Goal: Transaction & Acquisition: Purchase product/service

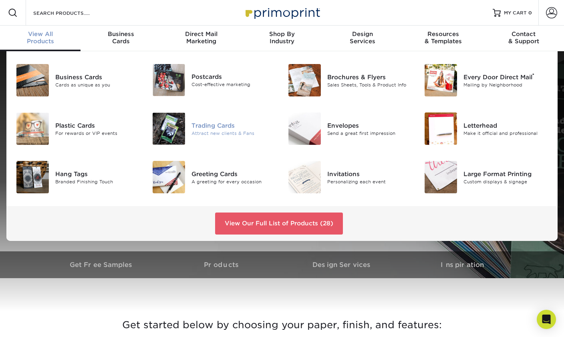
click at [195, 129] on div "Trading Cards" at bounding box center [233, 125] width 84 height 9
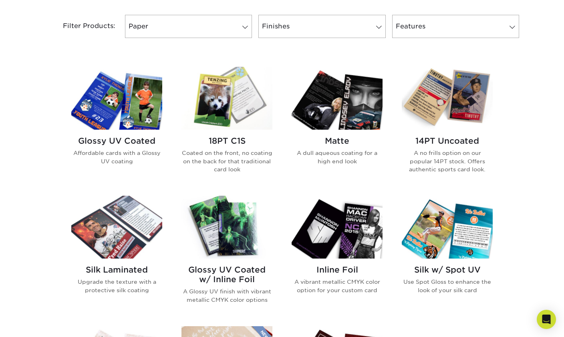
scroll to position [333, 0]
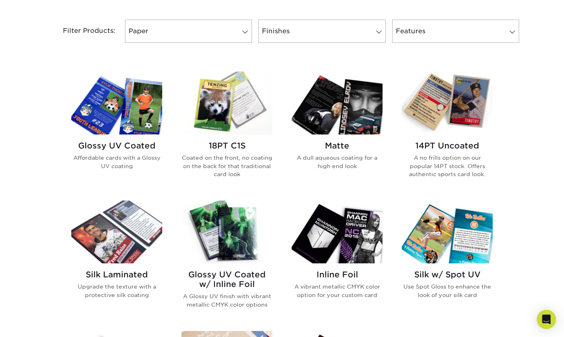
click at [467, 127] on img at bounding box center [447, 103] width 91 height 63
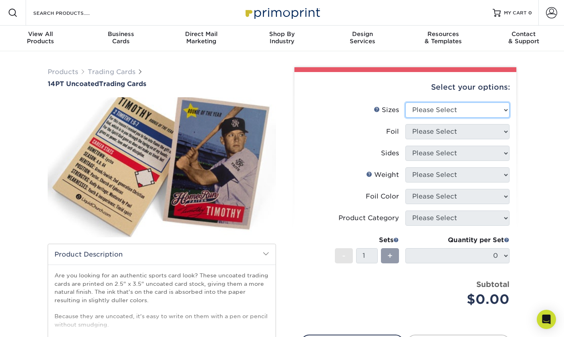
select select "2.50x3.50"
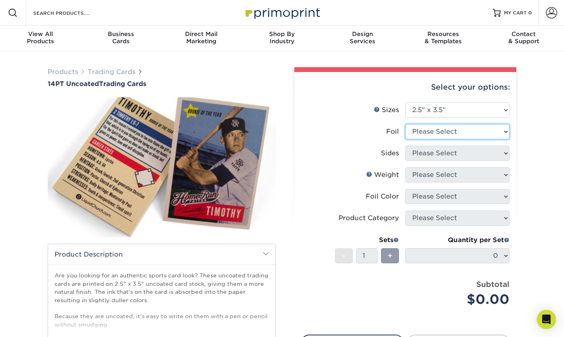
select select "0"
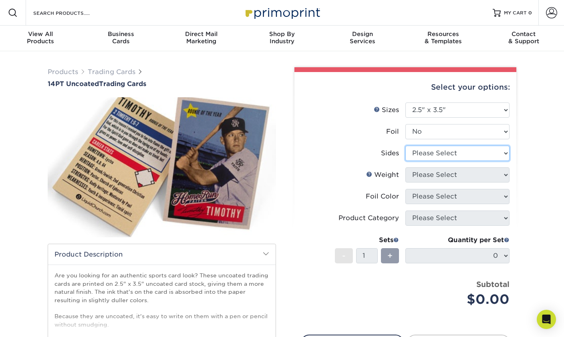
select select "32d3c223-f82c-492b-b915-ba065a00862f"
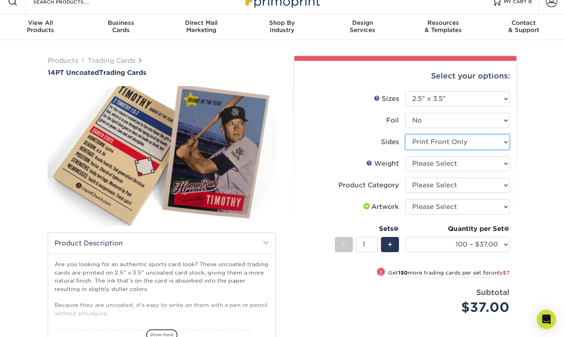
scroll to position [12, 0]
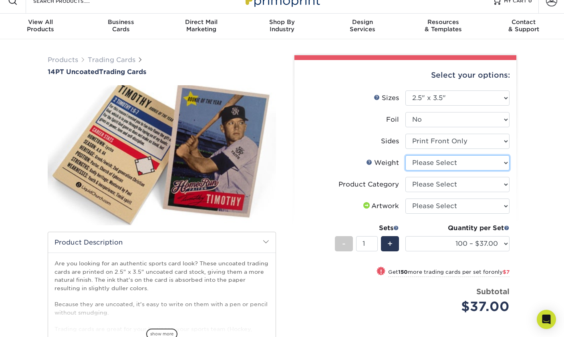
select select "14PT Uncoated"
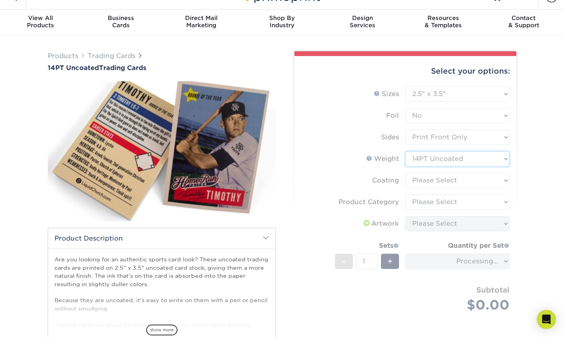
scroll to position [14, 0]
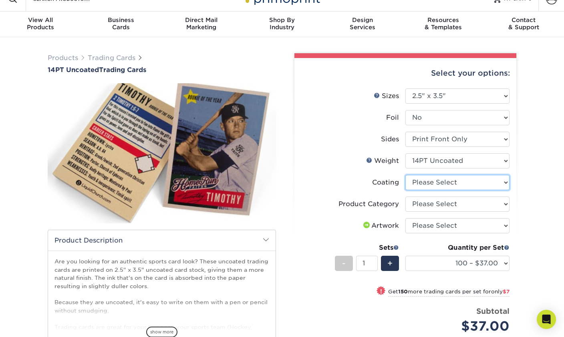
select select "3e7618de-abca-4bda-9f97-8b9129e913d8"
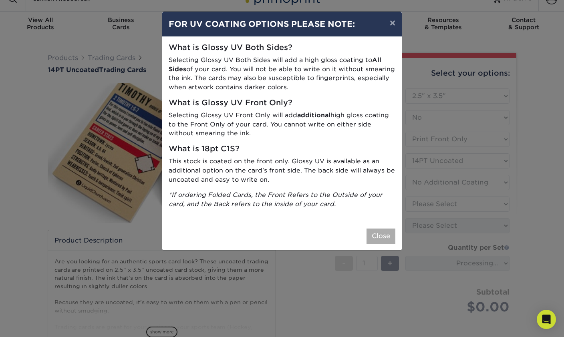
click at [373, 230] on button "Close" at bounding box center [380, 236] width 29 height 15
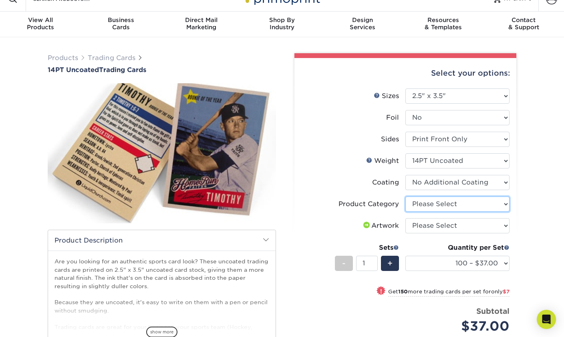
select select "c2f9bce9-36c2-409d-b101-c29d9d031e18"
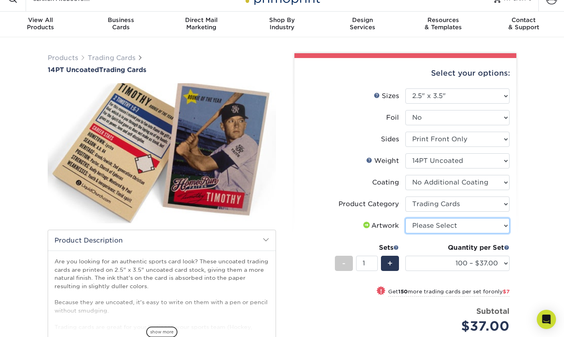
select select "upload"
click at [519, 240] on div "Select your options: Sizes Help Sizes Please Select 2.5" x 3.5" Foil Yes" at bounding box center [402, 242] width 240 height 379
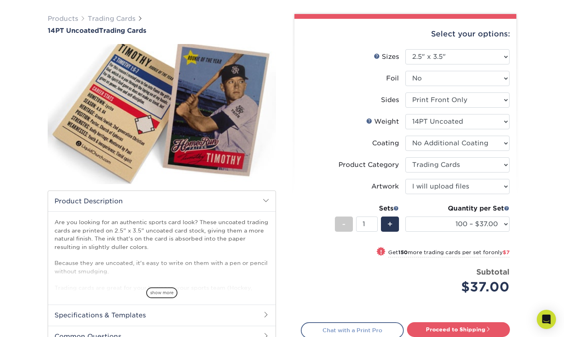
scroll to position [0, 0]
